Goal: Use online tool/utility: Use online tool/utility

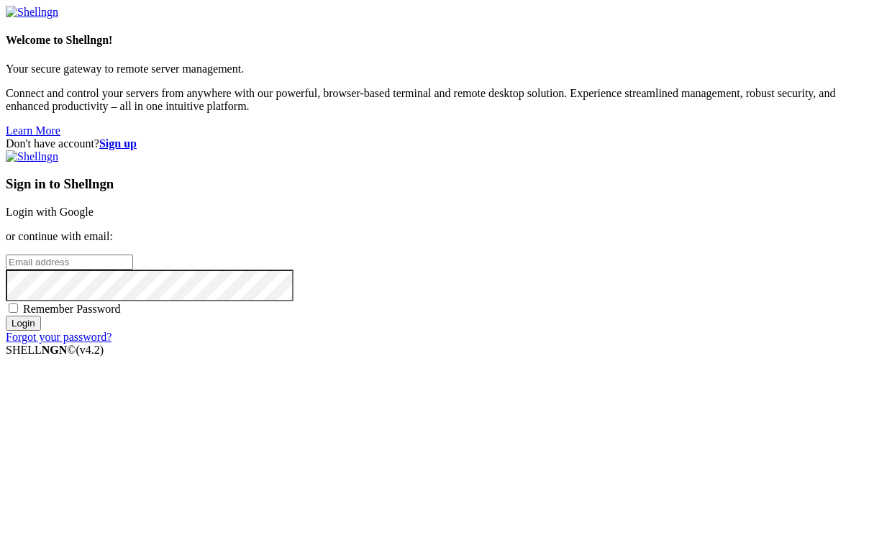
click at [93, 206] on link "Login with Google" at bounding box center [50, 212] width 88 height 12
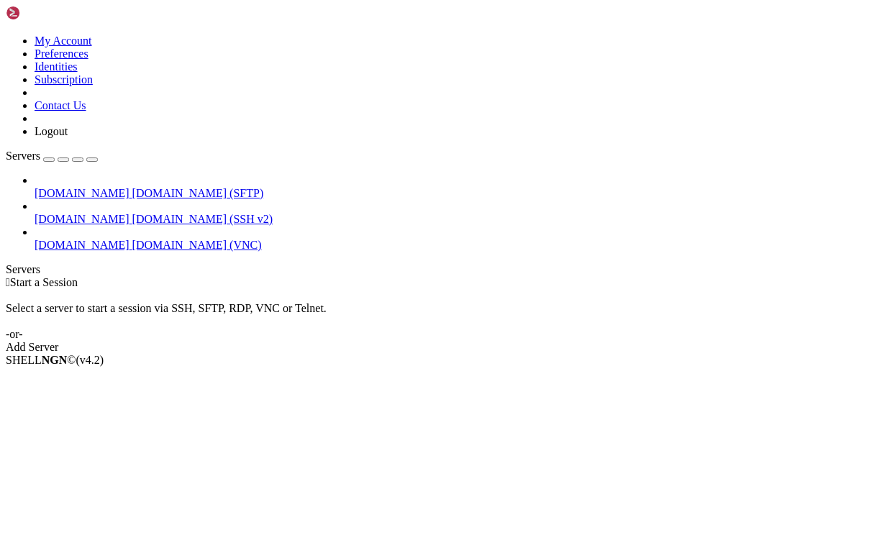
click at [77, 239] on span "[DOMAIN_NAME]" at bounding box center [82, 245] width 95 height 12
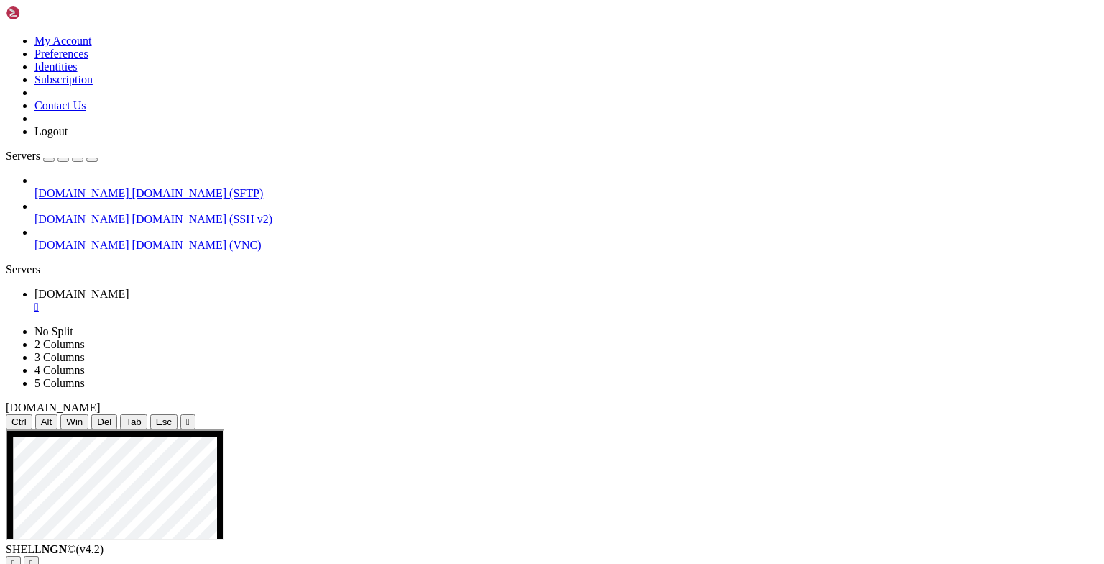
click at [190, 416] on div "" at bounding box center [188, 421] width 4 height 11
